Goal: Task Accomplishment & Management: Manage account settings

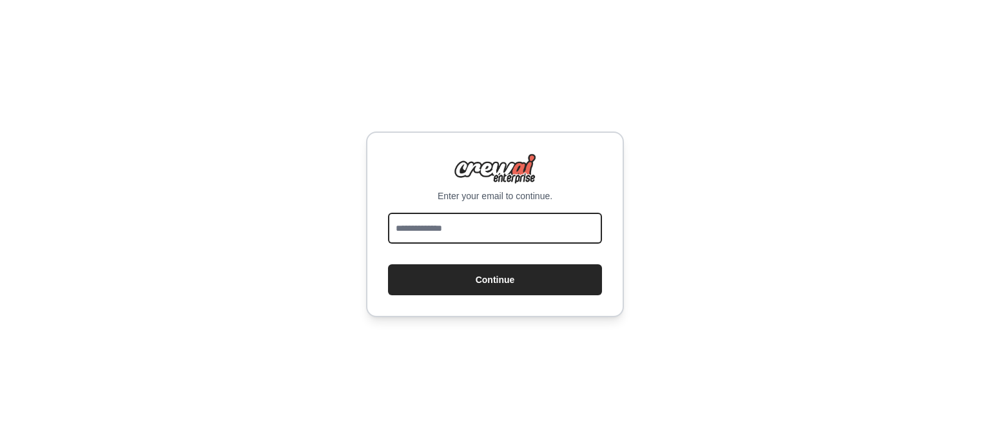
click at [491, 232] on input "email" at bounding box center [495, 228] width 214 height 31
type input "**********"
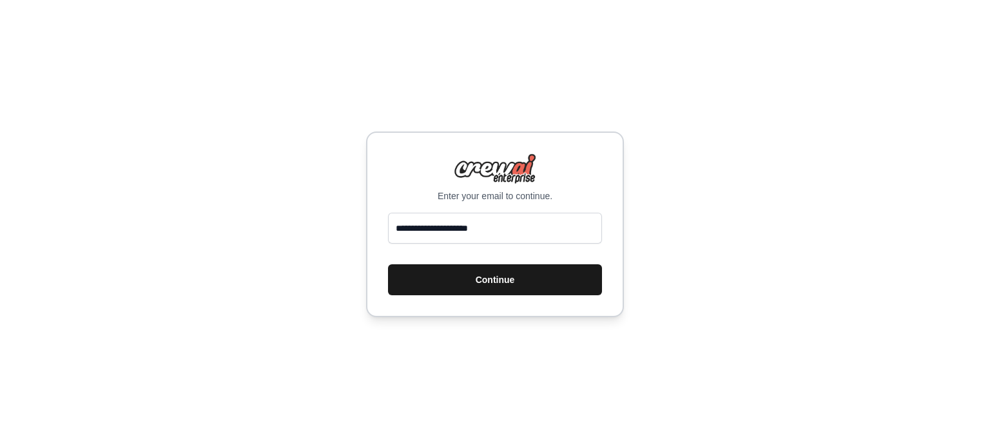
click at [483, 278] on button "Continue" at bounding box center [495, 279] width 214 height 31
click at [506, 280] on button "Continue" at bounding box center [495, 279] width 214 height 31
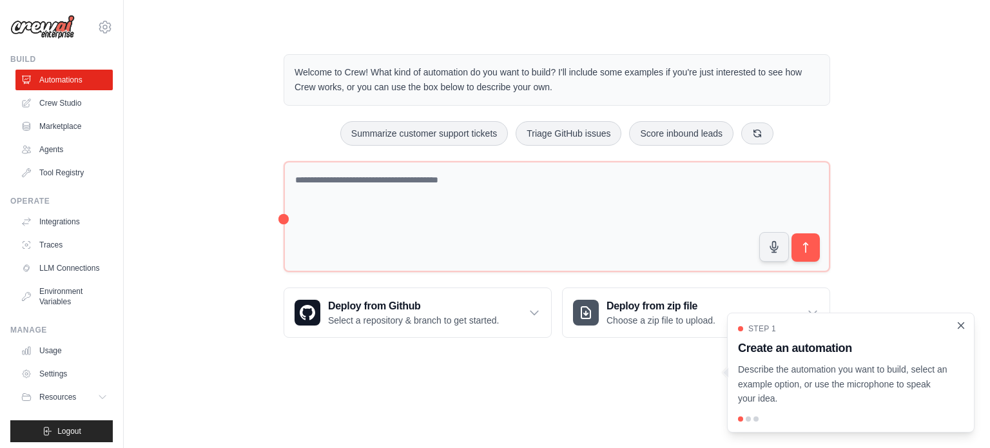
click at [962, 327] on icon "Close walkthrough" at bounding box center [961, 325] width 6 height 6
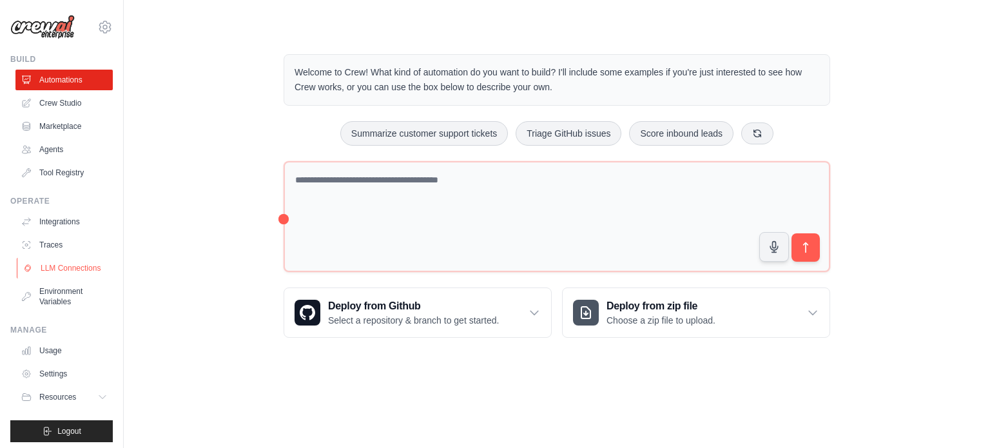
click at [66, 278] on link "LLM Connections" at bounding box center [65, 268] width 97 height 21
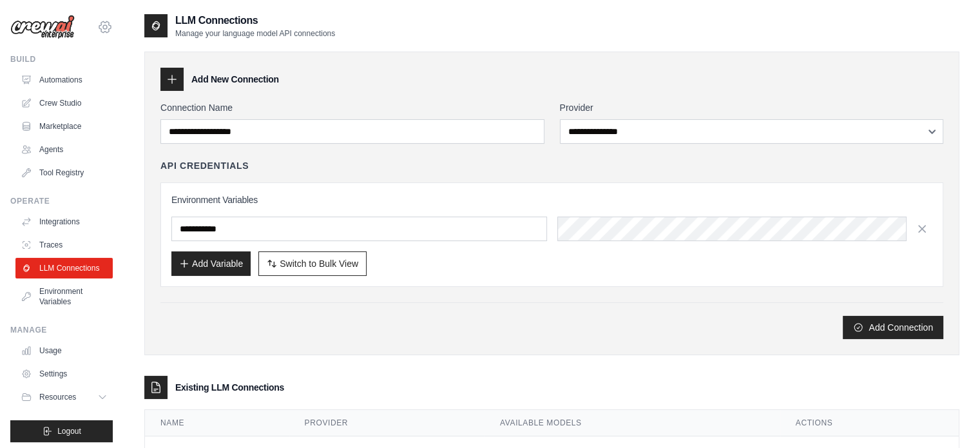
click at [97, 29] on icon at bounding box center [104, 26] width 15 height 15
